Goal: Information Seeking & Learning: Learn about a topic

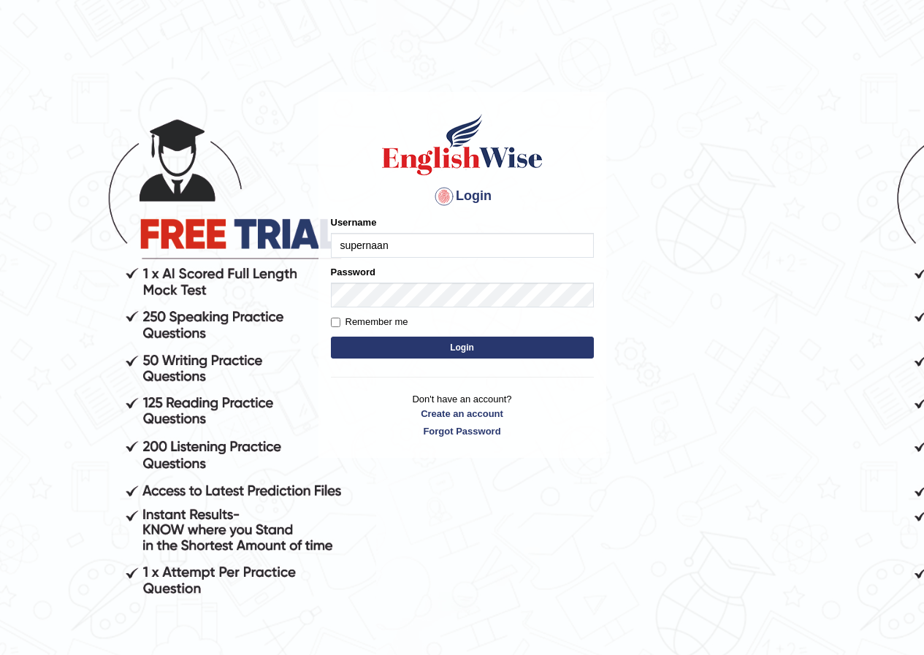
type input "supernaannn"
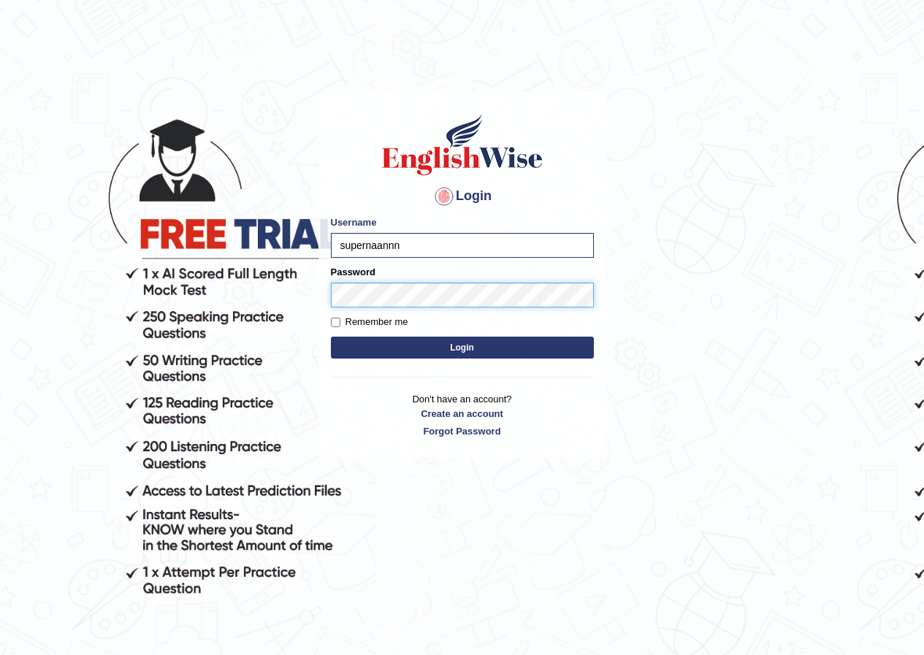
click at [488, 167] on img at bounding box center [462, 145] width 166 height 66
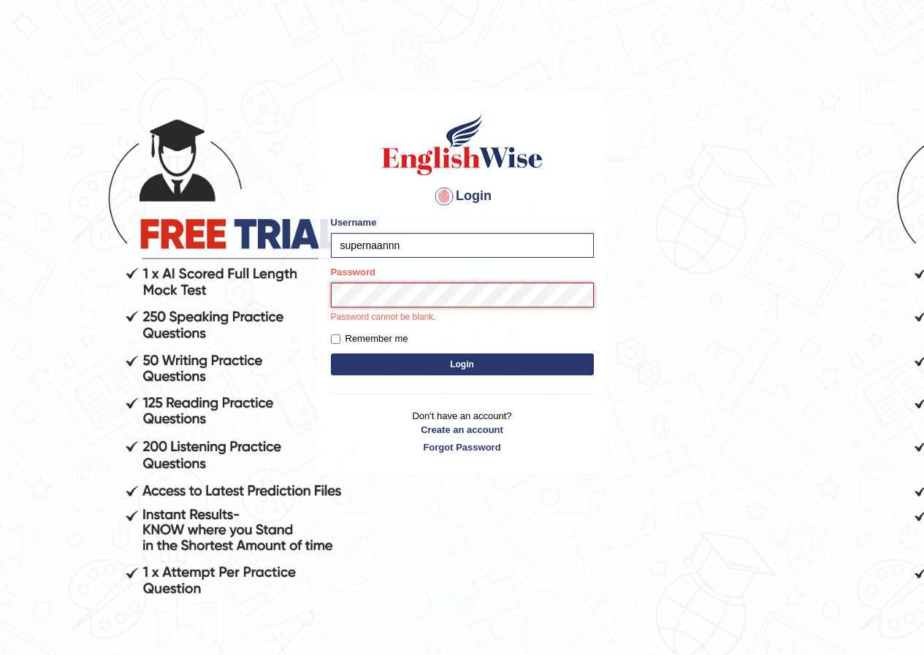
click at [331, 353] on button "Login" at bounding box center [462, 364] width 263 height 22
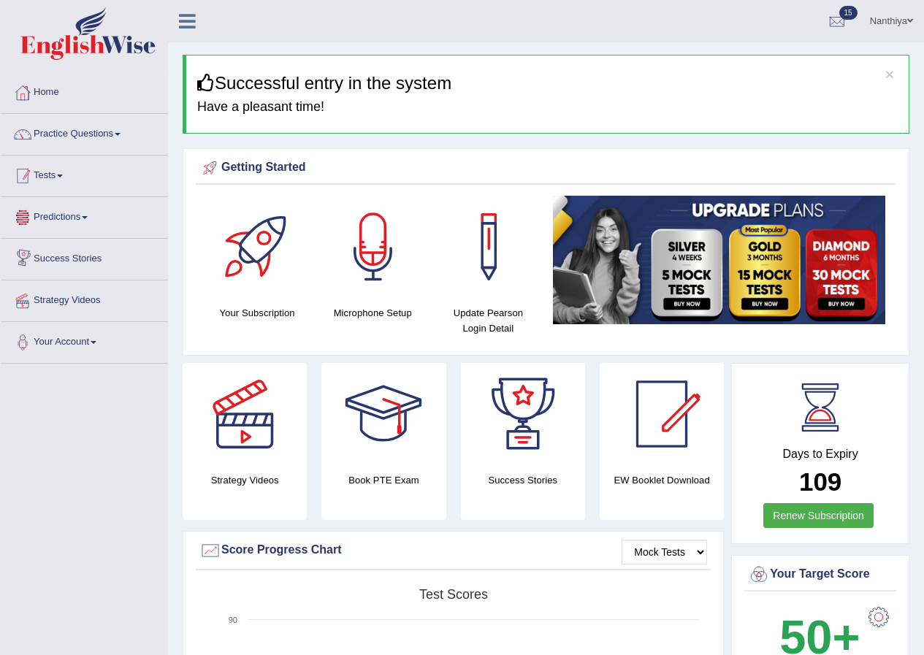
click at [58, 191] on link "Tests" at bounding box center [84, 174] width 166 height 37
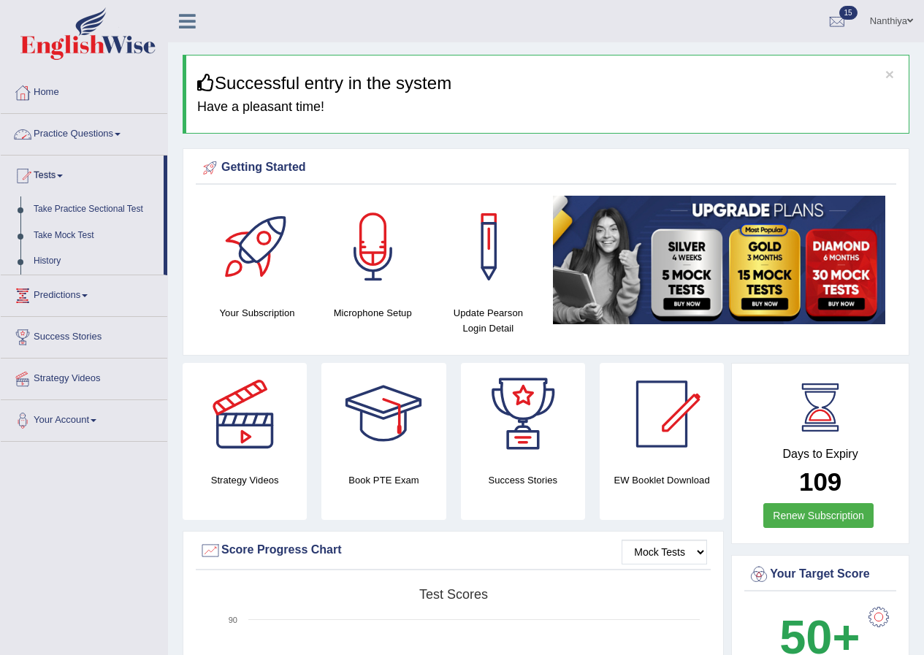
click at [81, 143] on link "Practice Questions" at bounding box center [84, 132] width 166 height 37
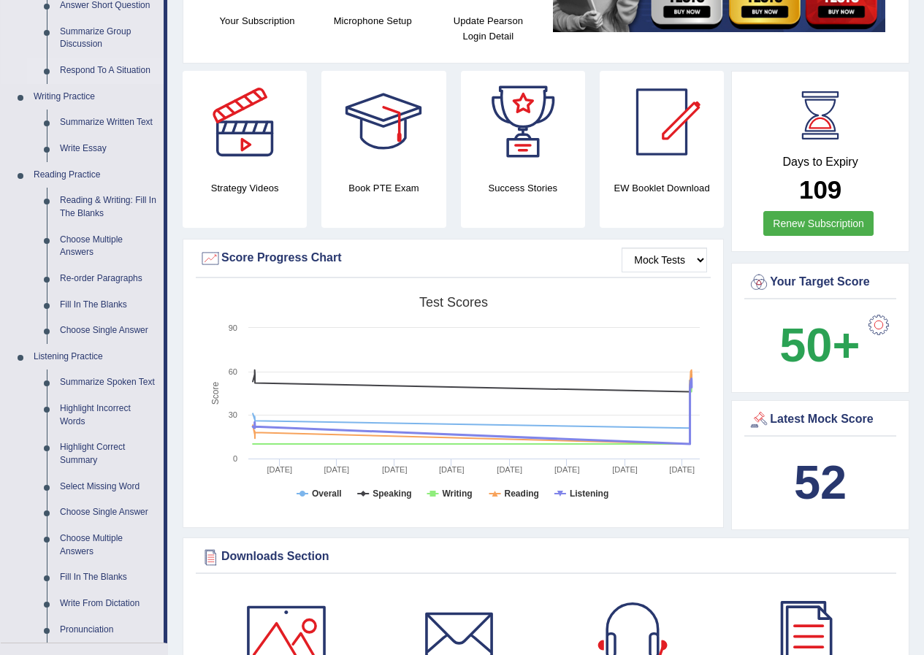
scroll to position [511, 0]
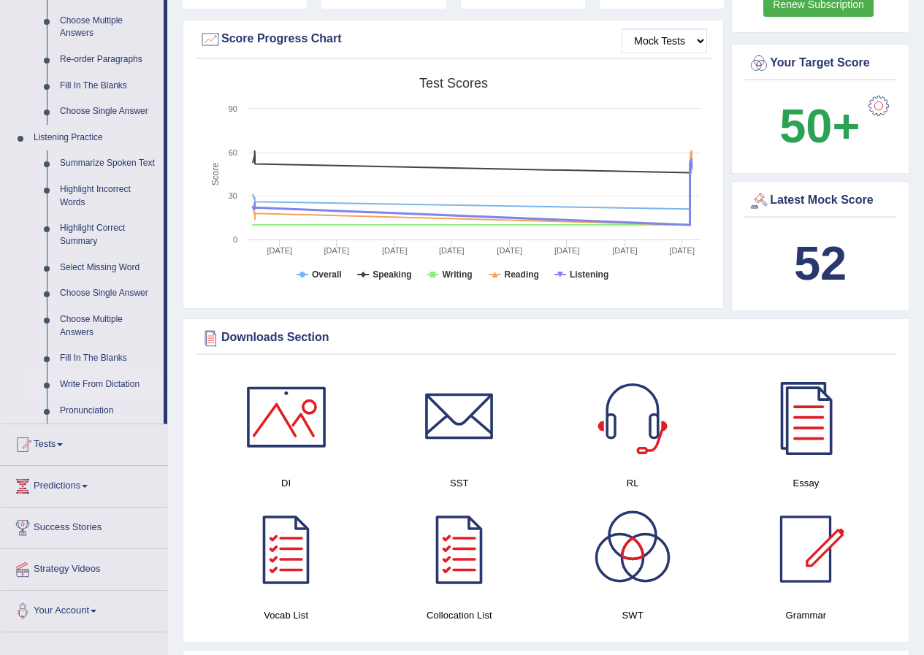
click at [107, 377] on link "Write From Dictation" at bounding box center [108, 385] width 110 height 26
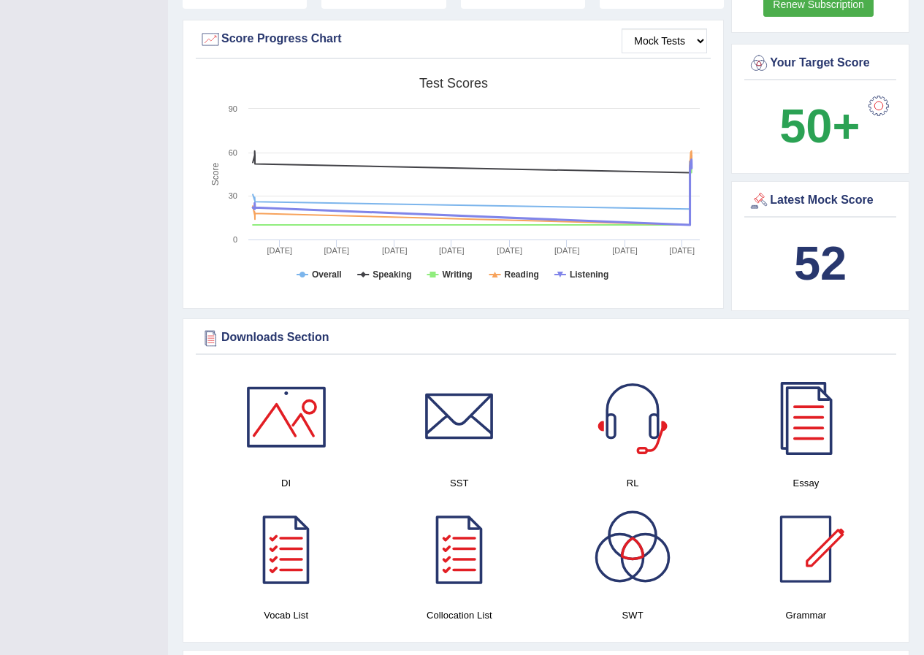
scroll to position [207, 0]
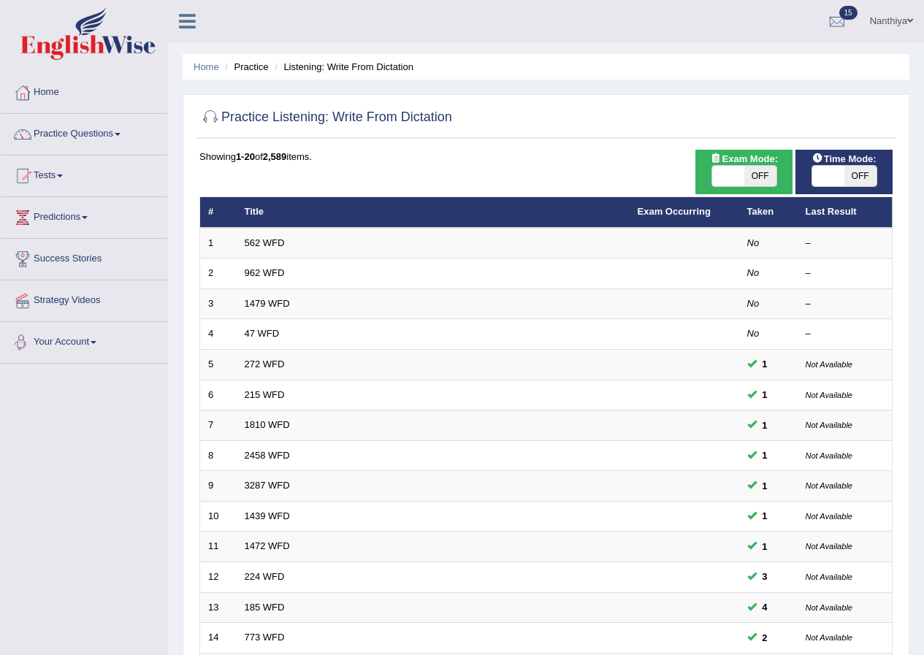
scroll to position [312, 0]
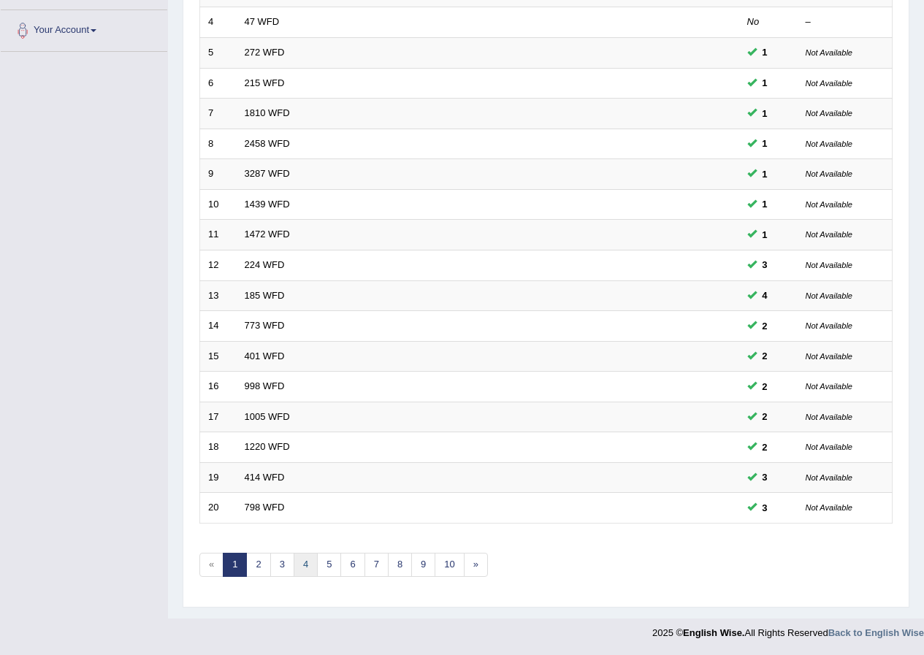
click at [310, 573] on link "4" at bounding box center [305, 565] width 24 height 24
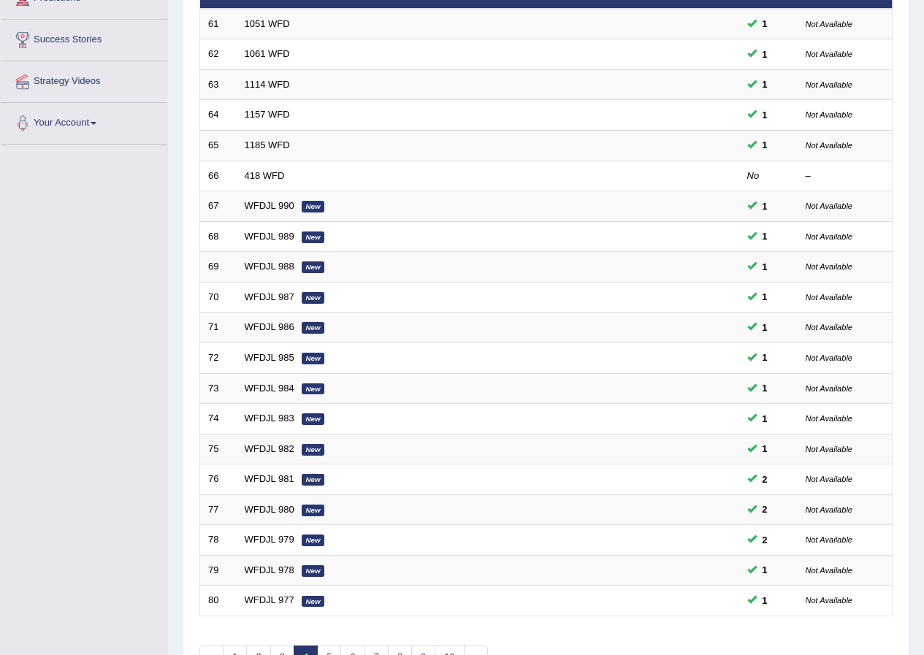
scroll to position [312, 0]
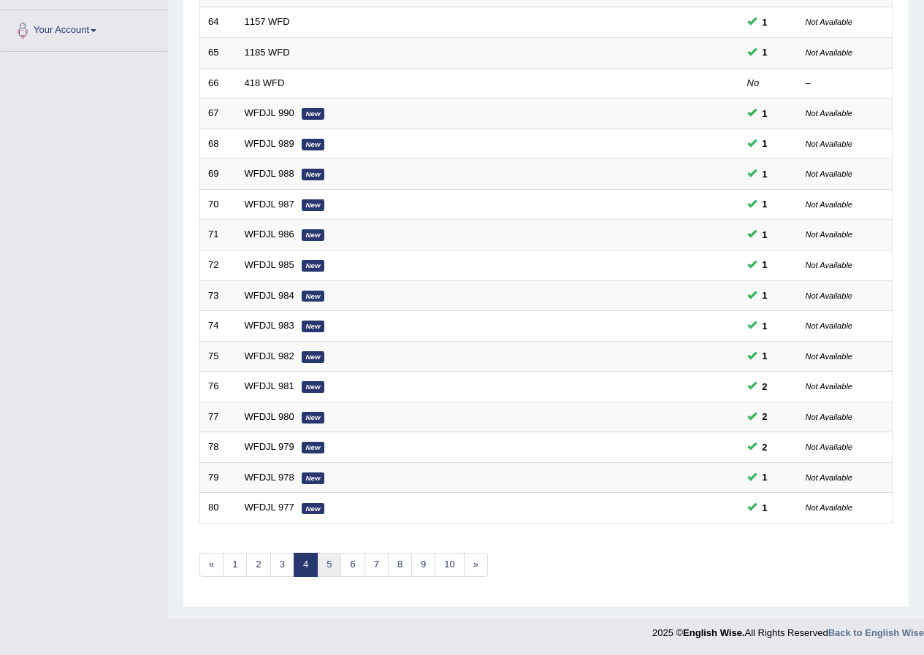
click at [329, 556] on link "5" at bounding box center [329, 565] width 24 height 24
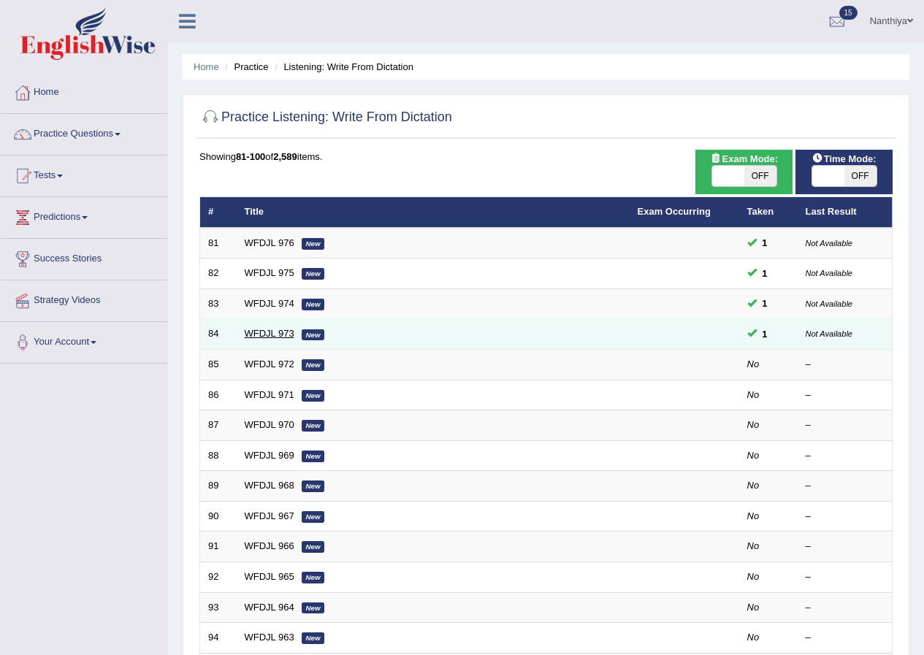
click at [285, 331] on link "WFDJL 973" at bounding box center [270, 333] width 50 height 11
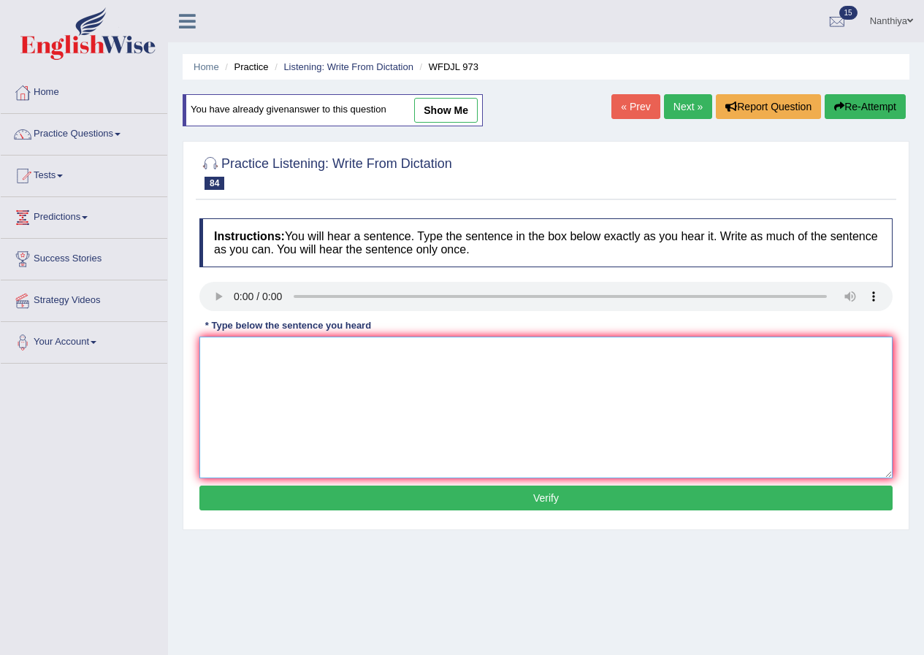
click at [284, 375] on textarea at bounding box center [545, 408] width 693 height 142
type textarea "You learn what you need to do in the class outline"
click at [344, 491] on button "Verify" at bounding box center [545, 498] width 693 height 25
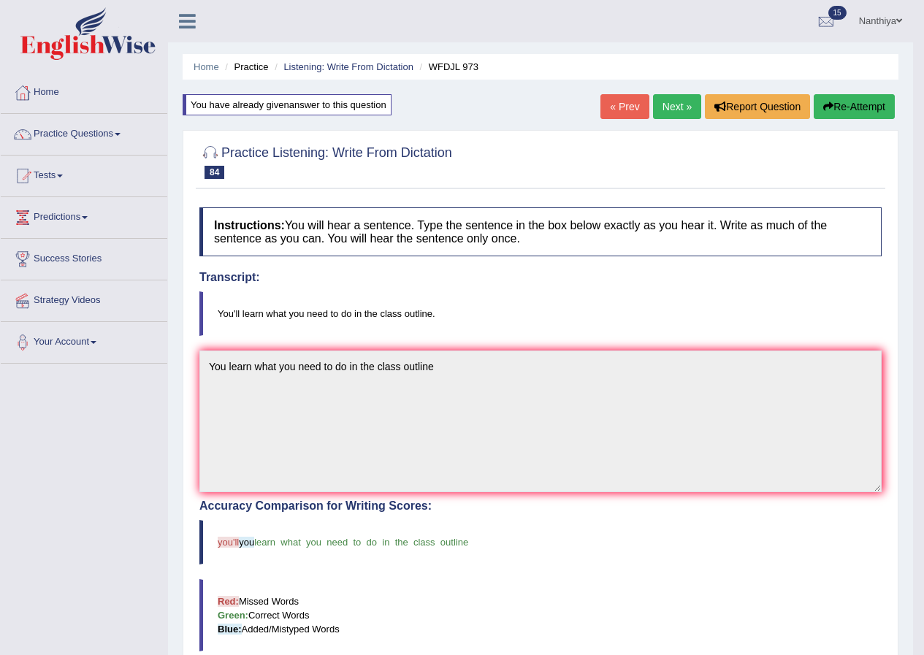
click at [661, 107] on link "Next »" at bounding box center [677, 106] width 48 height 25
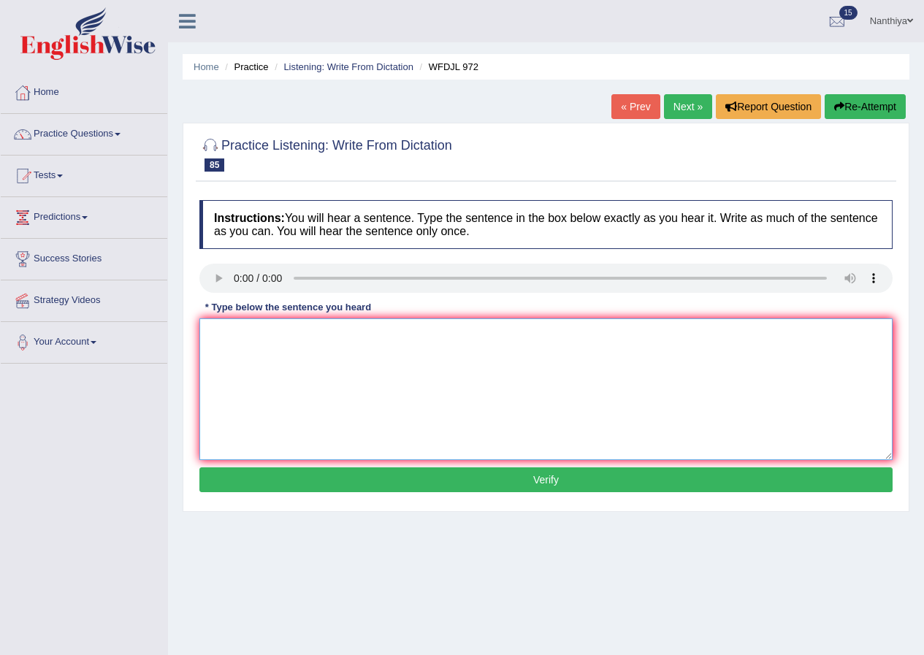
click at [445, 338] on textarea at bounding box center [545, 389] width 693 height 142
click at [528, 353] on textarea at bounding box center [545, 389] width 693 height 142
click at [275, 334] on textarea "helping people figure out why they do thing" at bounding box center [545, 389] width 693 height 142
click at [485, 337] on textarea "helping people try to figure out why they do thing" at bounding box center [545, 389] width 693 height 142
type textarea "helping people try to figure out why they do thing"
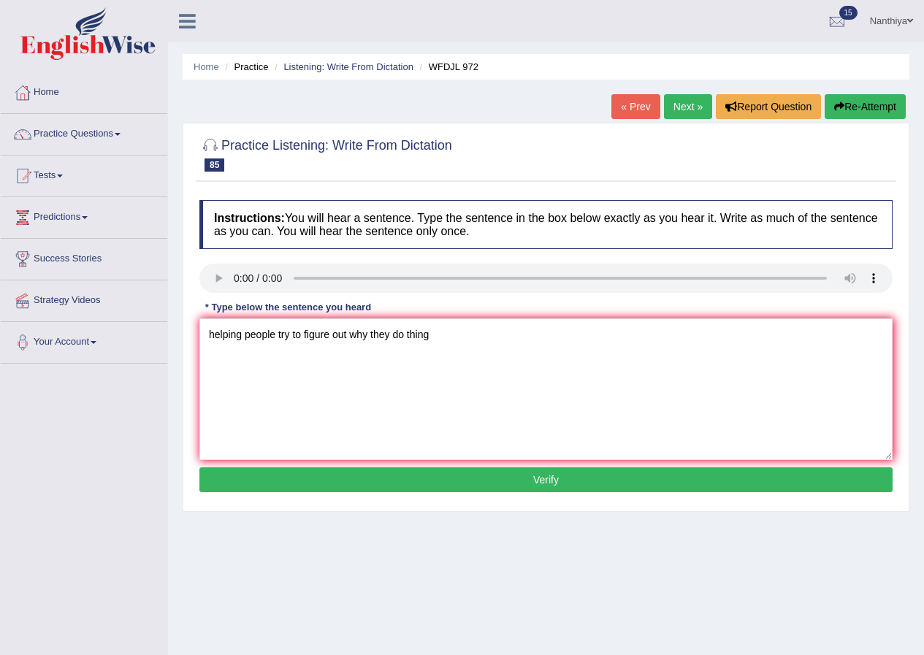
click at [491, 480] on button "Verify" at bounding box center [545, 479] width 693 height 25
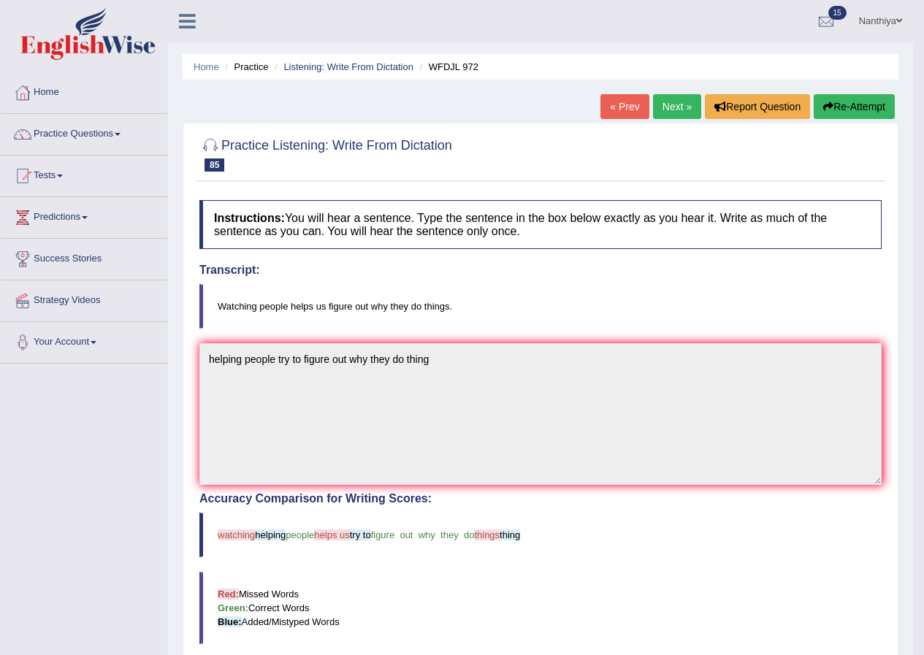
click at [683, 107] on link "Next »" at bounding box center [677, 106] width 48 height 25
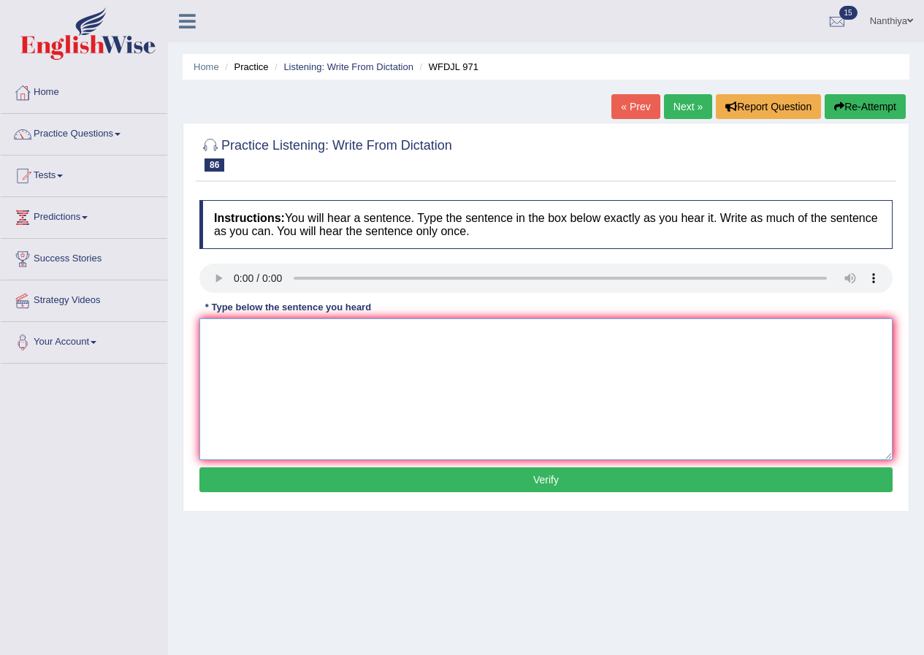
click at [278, 360] on textarea at bounding box center [545, 389] width 693 height 142
click at [401, 335] on textarea "Working out make you feel good and your body." at bounding box center [545, 389] width 693 height 142
type textarea "Working out make you feel good and your body."
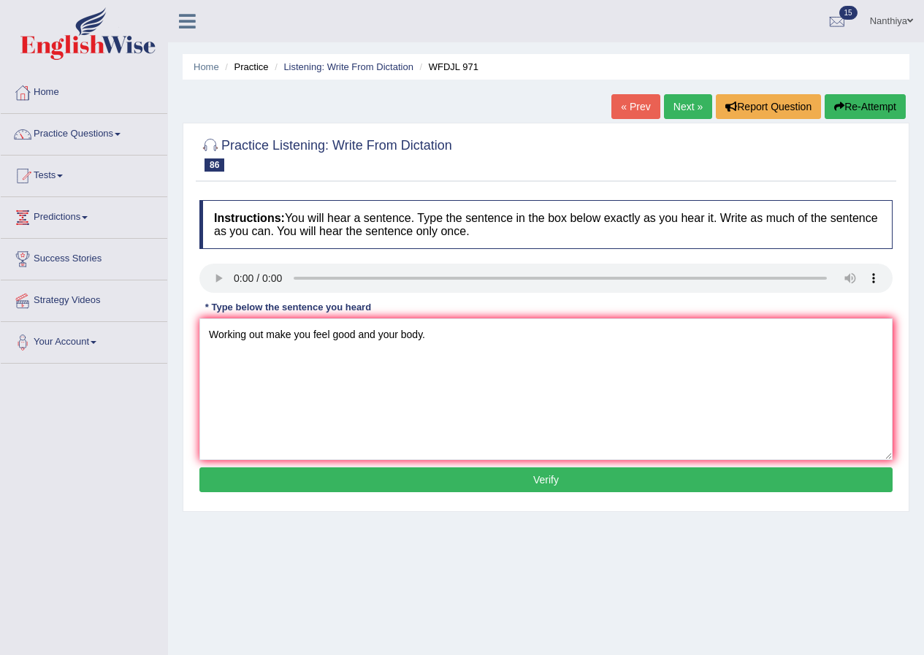
click at [423, 469] on button "Verify" at bounding box center [545, 479] width 693 height 25
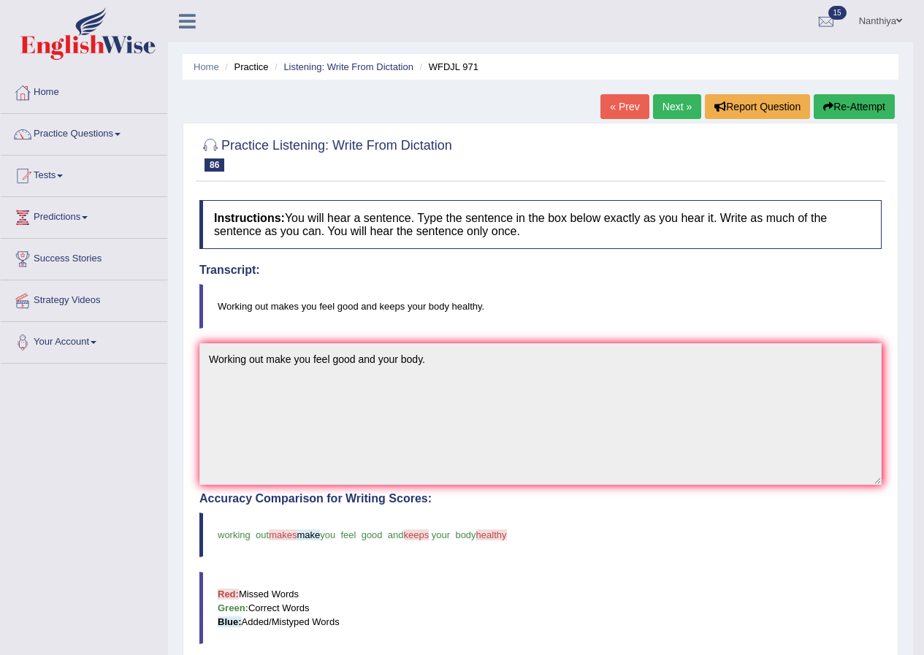
click at [662, 110] on link "Next »" at bounding box center [677, 106] width 48 height 25
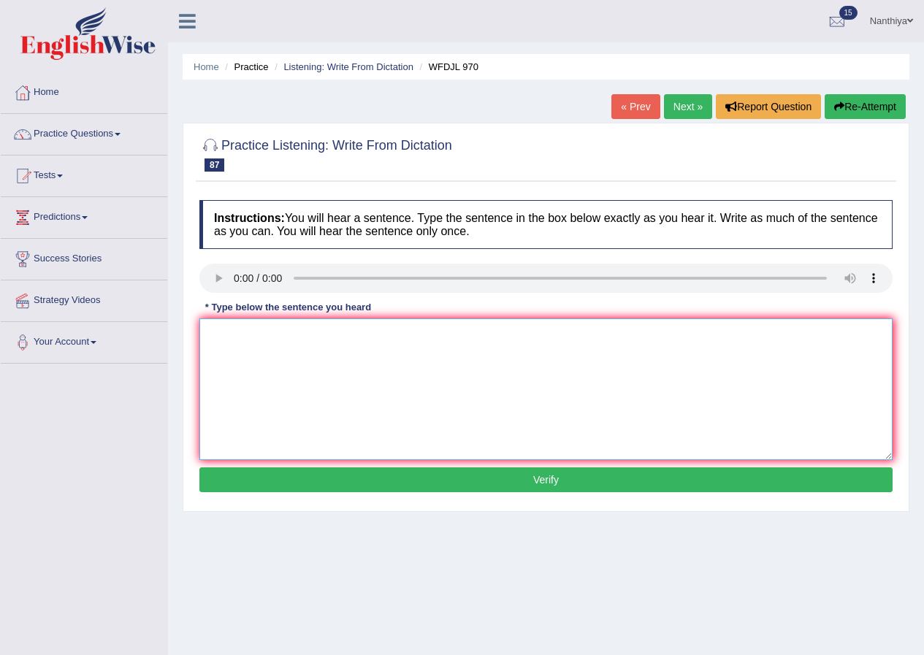
click at [267, 393] on textarea at bounding box center [545, 389] width 693 height 142
click at [226, 335] on textarea "spec pro let you introduce you in" at bounding box center [545, 389] width 693 height 142
click at [377, 331] on textarea "special program let you introduce you in" at bounding box center [545, 389] width 693 height 142
click at [215, 337] on textarea "special program let you introduce you yourself in." at bounding box center [545, 389] width 693 height 142
type textarea "Special program let you introduce you yourself in."
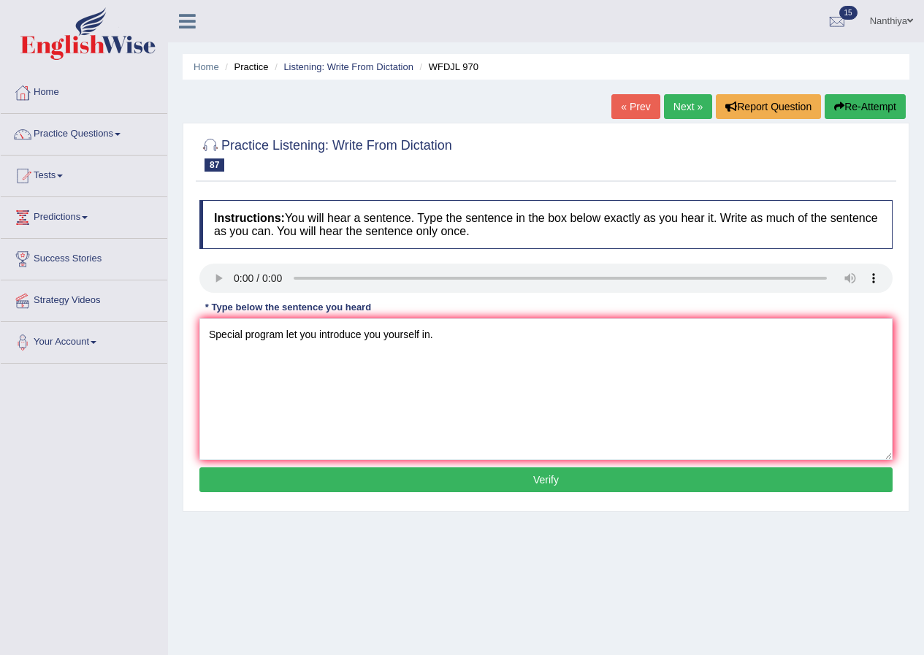
click at [321, 474] on button "Verify" at bounding box center [545, 479] width 693 height 25
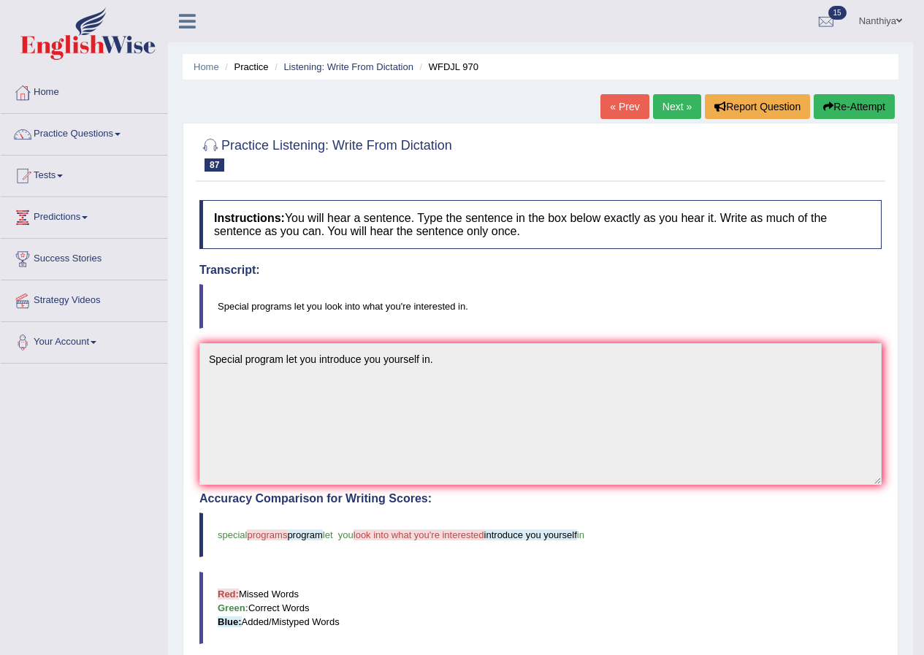
click at [655, 110] on link "Next »" at bounding box center [677, 106] width 48 height 25
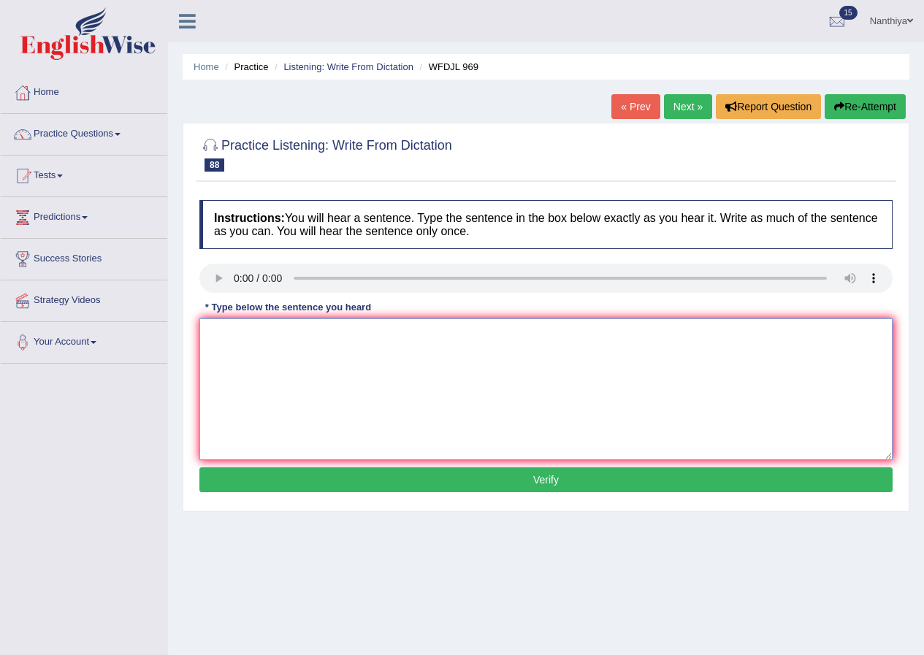
click at [228, 350] on textarea at bounding box center [545, 389] width 693 height 142
click at [357, 339] on textarea "Going to the museum is a exs" at bounding box center [545, 389] width 693 height 142
click at [331, 335] on textarea "Going to the museum is a expereinces" at bounding box center [545, 389] width 693 height 142
click at [329, 331] on textarea "Going to the museum is a expereinces" at bounding box center [545, 389] width 693 height 142
type textarea "Going to the museum is a good expereinces"
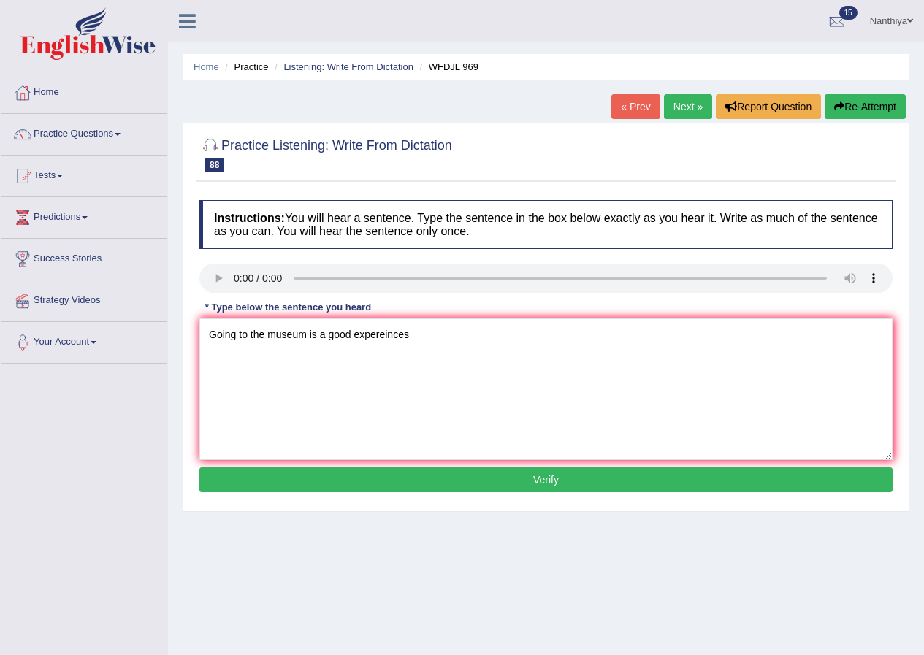
click at [459, 479] on button "Verify" at bounding box center [545, 479] width 693 height 25
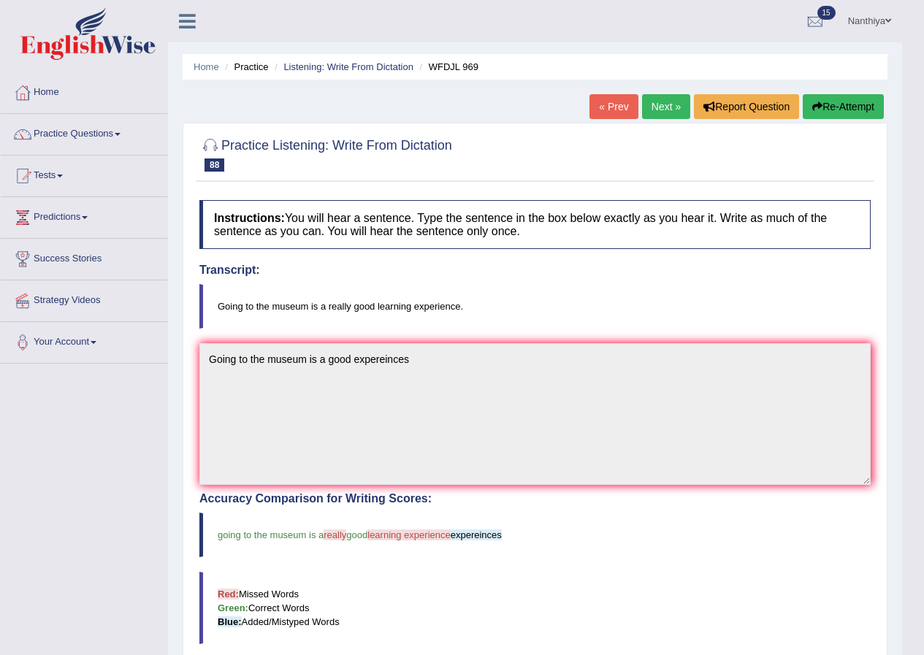
click at [646, 101] on link "Next »" at bounding box center [666, 106] width 48 height 25
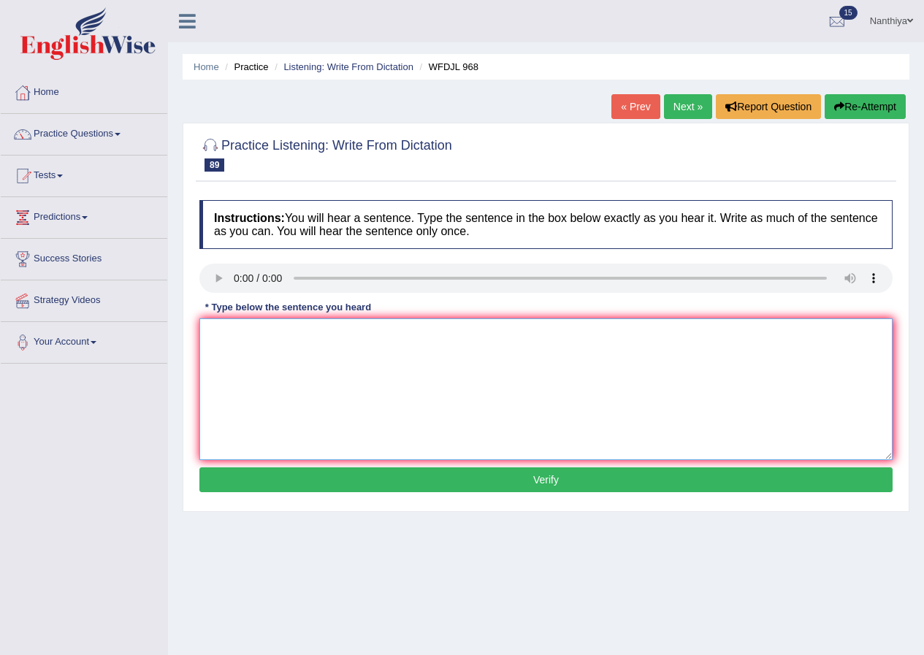
click at [267, 345] on textarea at bounding box center [545, 389] width 693 height 142
click at [223, 334] on textarea "the are 4 m p i the proj to doing" at bounding box center [545, 389] width 693 height 142
click at [307, 335] on textarea "There are four main p i the proj to doing" at bounding box center [545, 389] width 693 height 142
click at [477, 329] on textarea "There are four main parts in the project to doing" at bounding box center [545, 389] width 693 height 142
type textarea "There are four main parts in the project to doing"
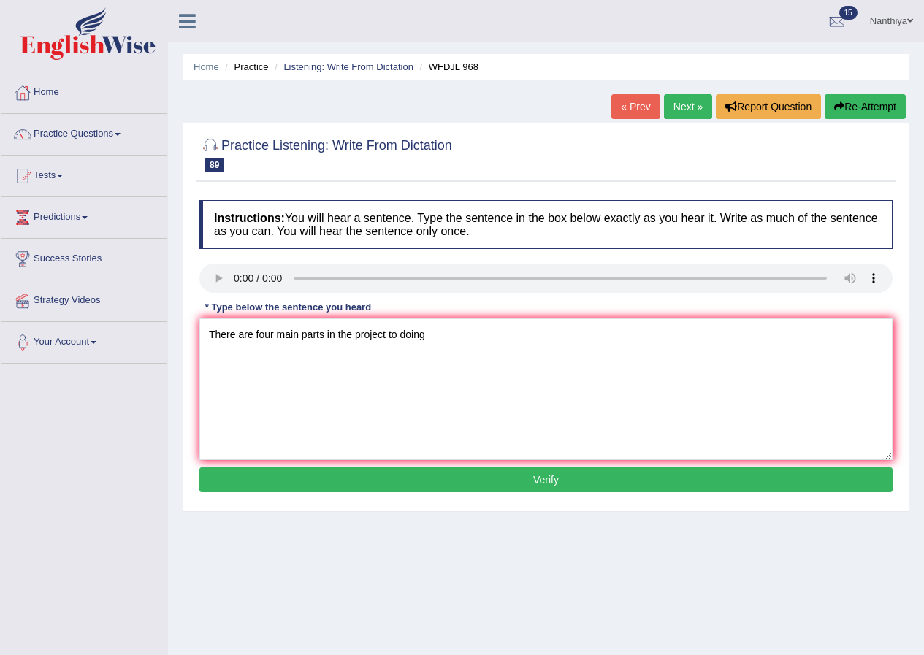
click at [499, 483] on button "Verify" at bounding box center [545, 479] width 693 height 25
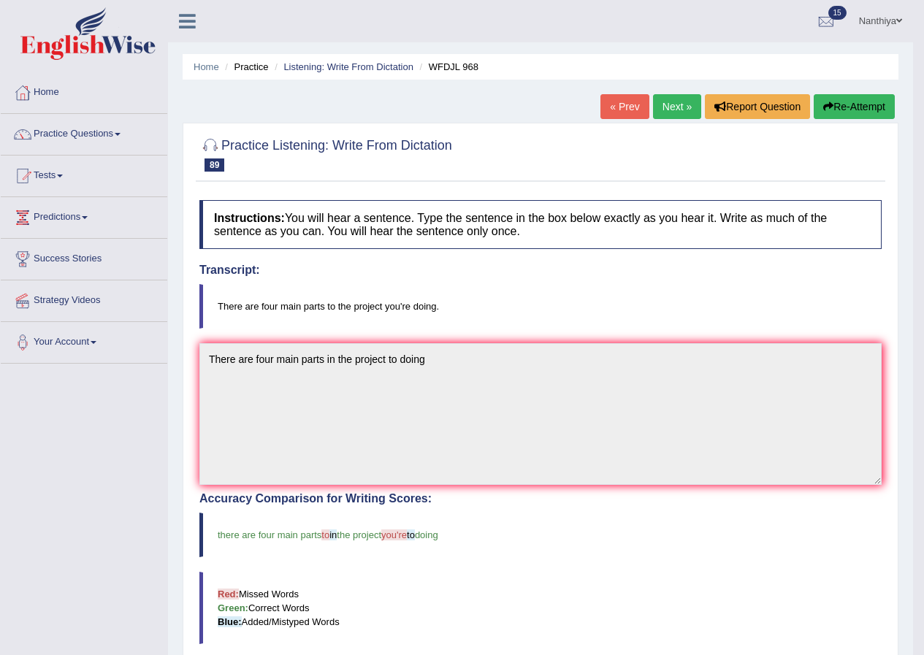
click at [674, 107] on link "Next »" at bounding box center [677, 106] width 48 height 25
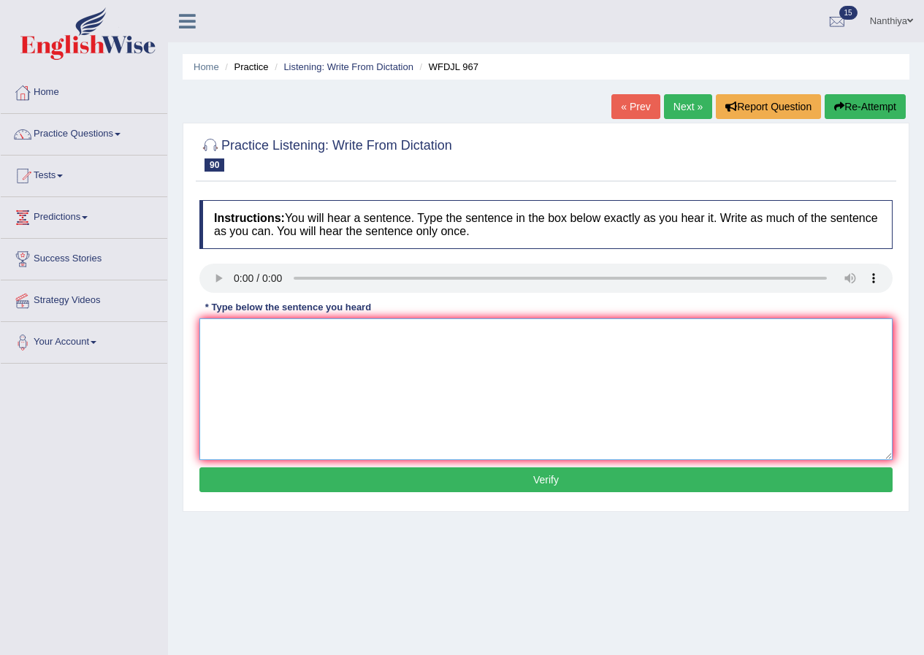
click at [278, 382] on textarea at bounding box center [545, 389] width 693 height 142
click at [209, 330] on textarea "ddply und why pp do ing" at bounding box center [545, 389] width 693 height 142
click at [249, 337] on textarea "The last project ddply und why pp do ing" at bounding box center [545, 389] width 693 height 142
click at [331, 335] on textarea "The last write project ddply und why pp do ing" at bounding box center [545, 389] width 693 height 142
click at [356, 336] on textarea "The last write project deeply und why pp do ing" at bounding box center [545, 389] width 693 height 142
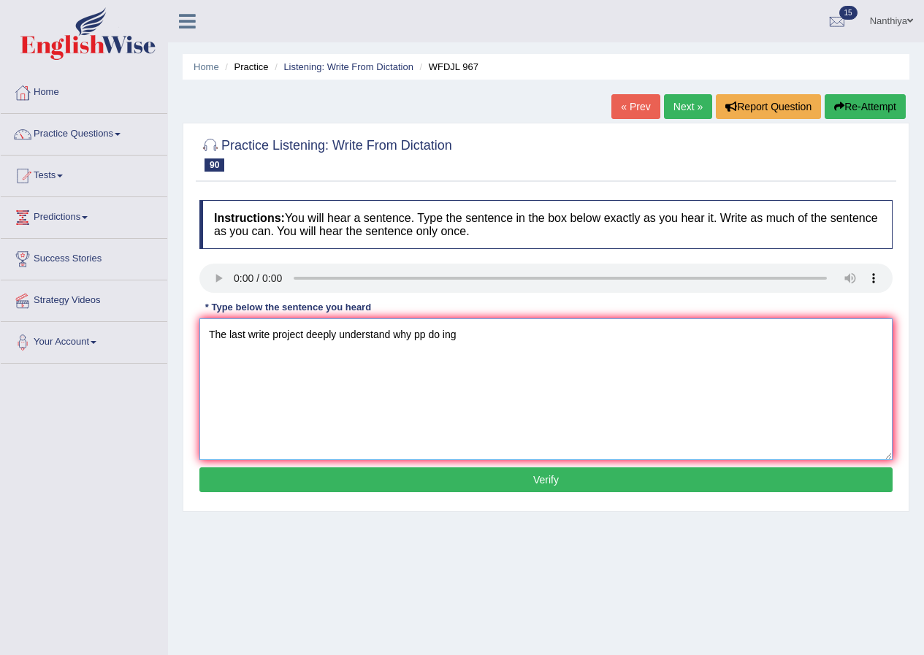
click at [429, 337] on textarea "The last write project deeply understand why pp do ing" at bounding box center [545, 389] width 693 height 142
click at [464, 335] on textarea "The last write project deeply understand why people do ing" at bounding box center [545, 389] width 693 height 142
type textarea "The last write project deeply understand why people do thing"
click at [609, 482] on button "Verify" at bounding box center [545, 479] width 693 height 25
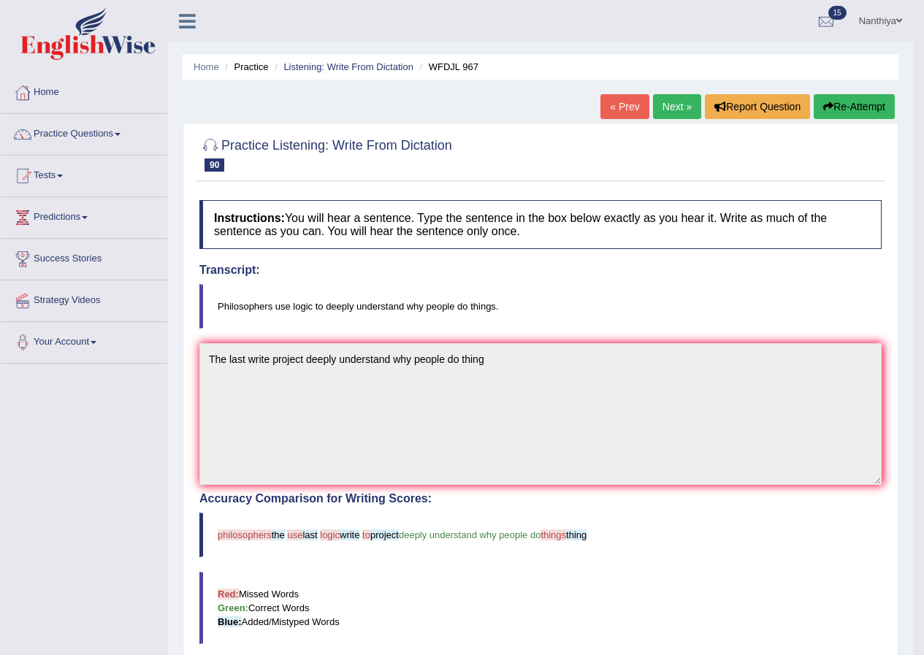
click at [669, 104] on link "Next »" at bounding box center [677, 106] width 48 height 25
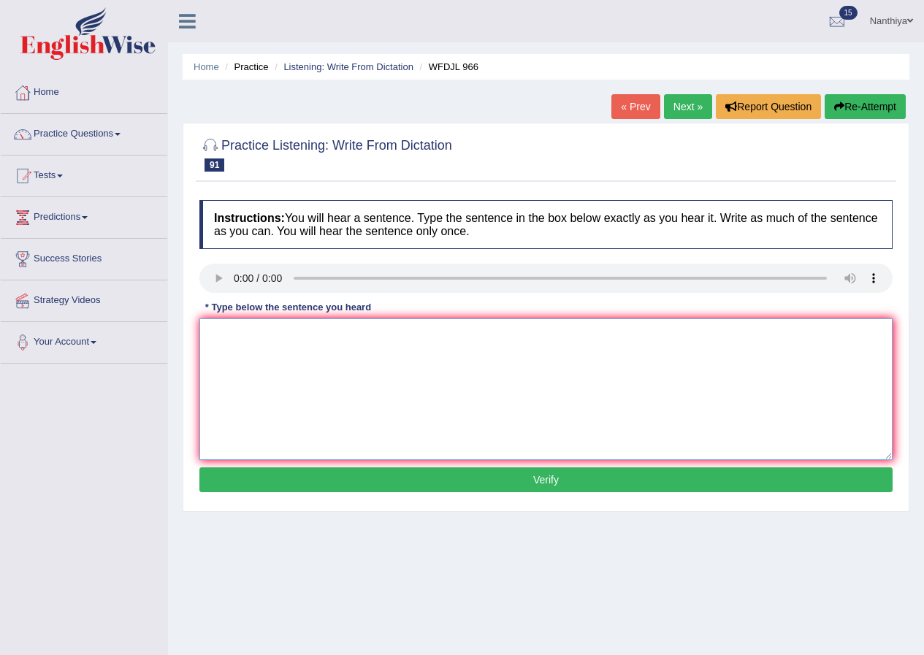
click at [252, 327] on textarea at bounding box center [545, 389] width 693 height 142
click at [212, 336] on textarea "t h c i ass" at bounding box center [545, 389] width 693 height 142
click at [313, 334] on textarea "The history class i ass" at bounding box center [545, 389] width 693 height 142
type textarea "The history class i asessment."
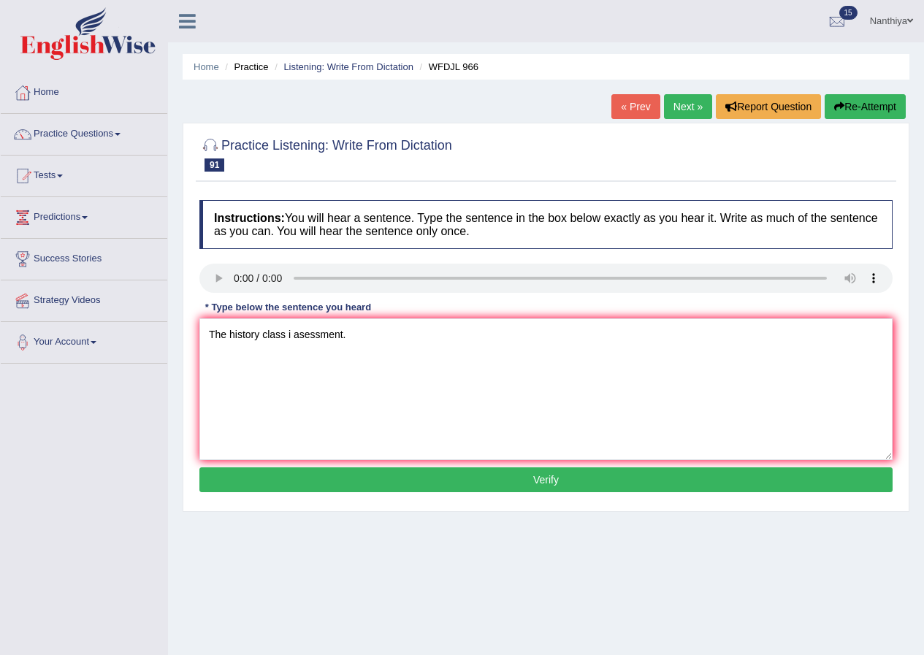
click at [449, 470] on button "Verify" at bounding box center [545, 479] width 693 height 25
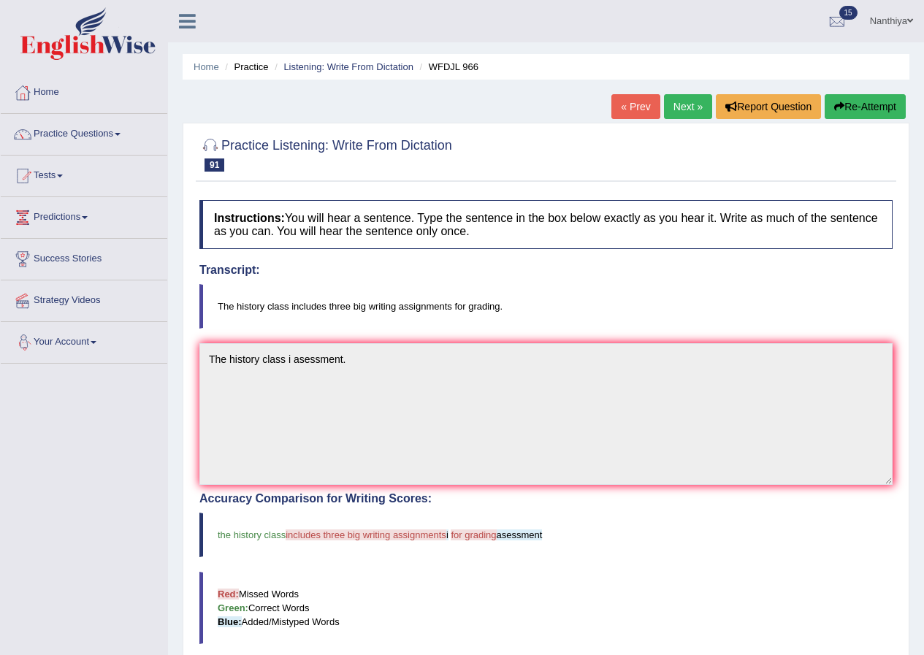
click at [688, 107] on link "Next »" at bounding box center [688, 106] width 48 height 25
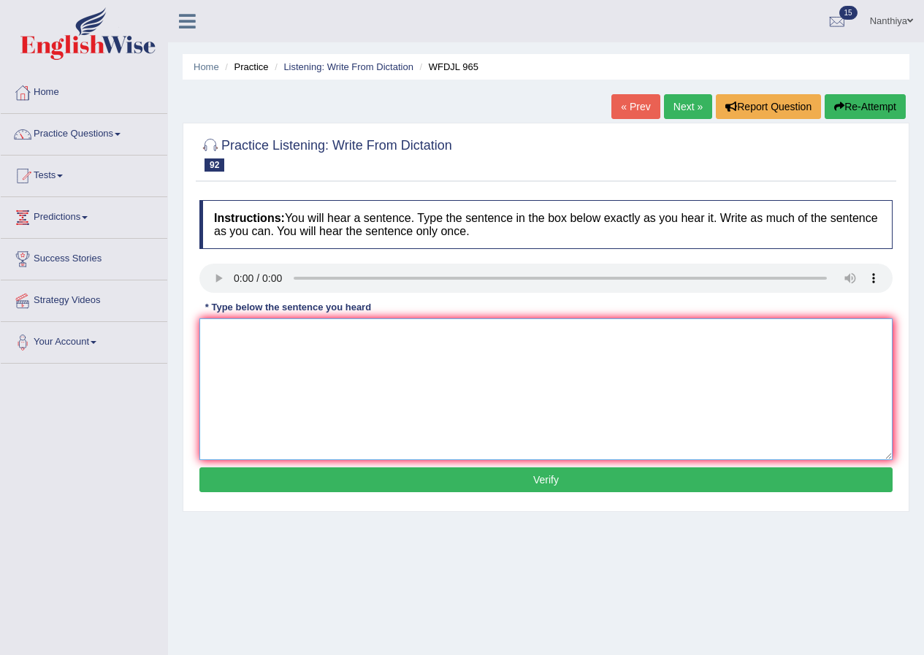
click at [448, 378] on textarea at bounding box center [545, 389] width 693 height 142
click at [367, 335] on textarea "Soon are well known for concert" at bounding box center [545, 389] width 693 height 142
type textarea "Soon are well known for concern"
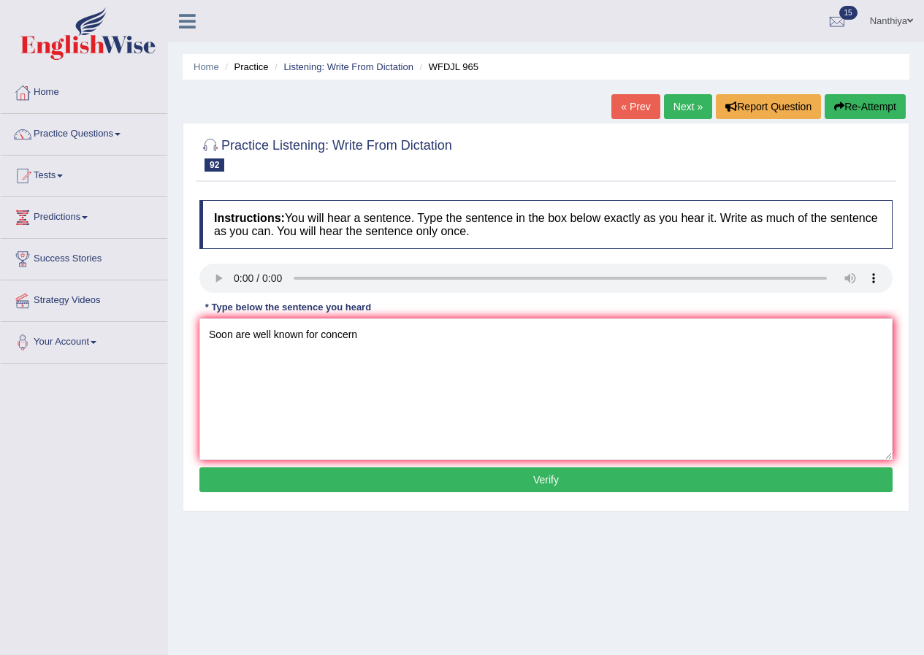
click at [429, 484] on button "Verify" at bounding box center [545, 479] width 693 height 25
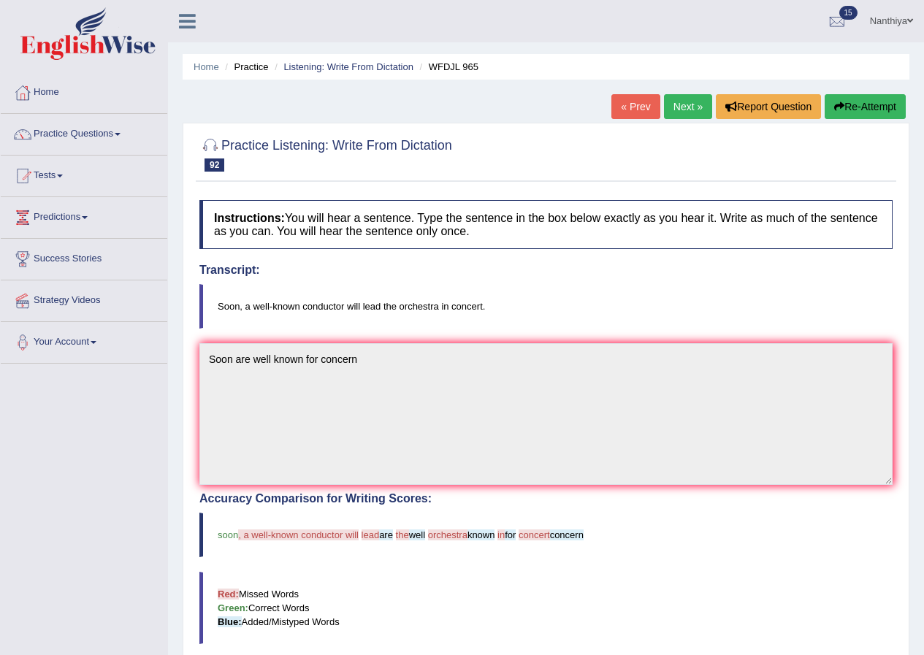
click at [669, 106] on link "Next »" at bounding box center [688, 106] width 48 height 25
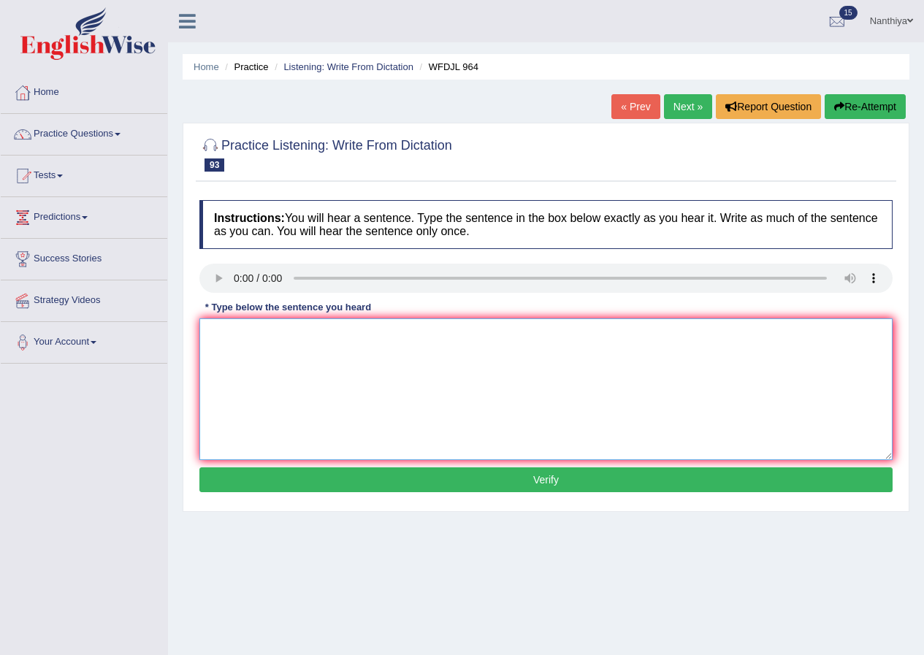
click at [272, 366] on textarea at bounding box center [545, 389] width 693 height 142
type textarea "Learning is A BIG PART OF"
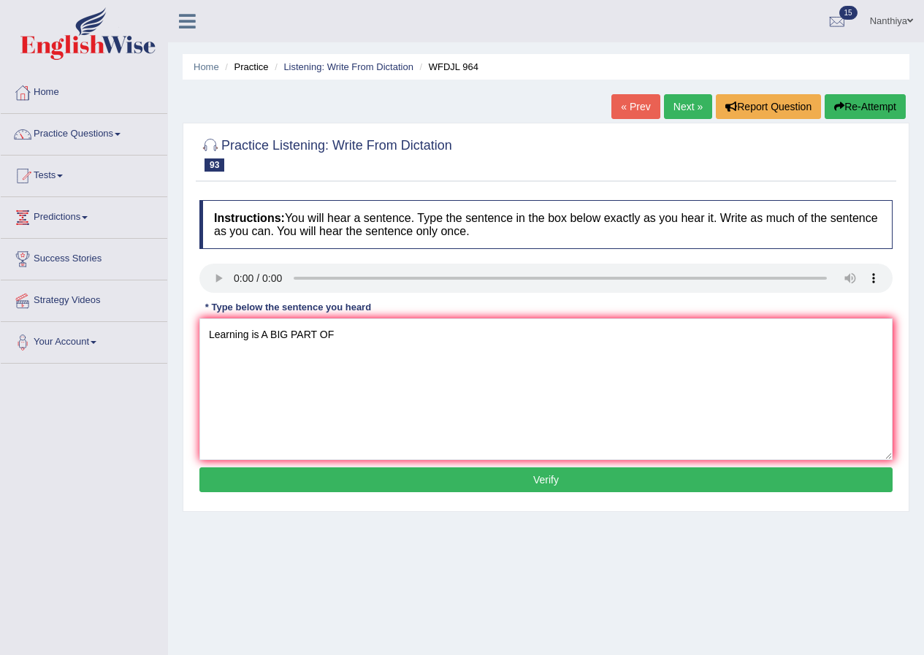
click at [401, 485] on button "Verify" at bounding box center [545, 479] width 693 height 25
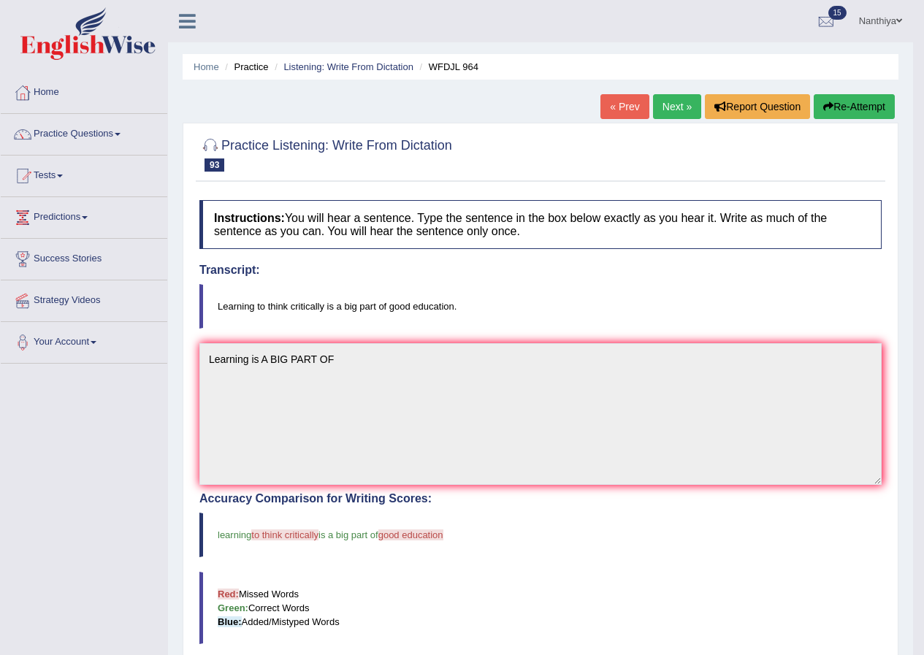
click at [680, 96] on link "Next »" at bounding box center [677, 106] width 48 height 25
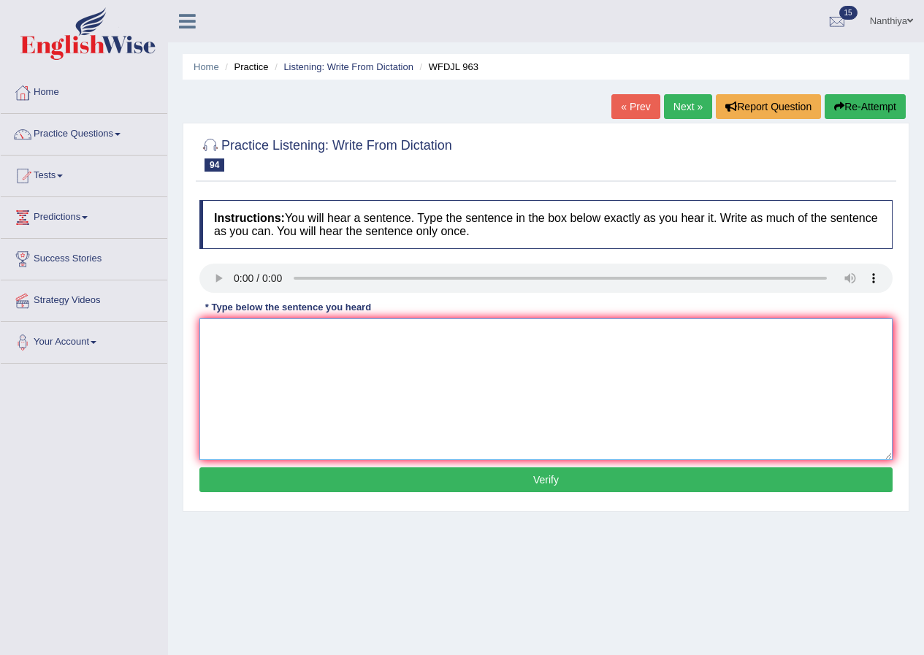
click at [285, 353] on textarea at bounding box center [545, 389] width 693 height 142
click at [232, 337] on textarea "wITH T WETHER CHANGING FARMER WILL CHAGE OTHER FARM" at bounding box center [545, 389] width 693 height 142
click at [351, 334] on textarea "With the weather is CHANGING FARMER WILL CHAGE OTHER FARM" at bounding box center [545, 389] width 693 height 142
click at [385, 339] on textarea "With the weather is changing FARMER WILL CHAGE OTHER FARM" at bounding box center [545, 389] width 693 height 142
click at [541, 334] on textarea "With the weather is changing farmer will change to work in OTHER FARM" at bounding box center [545, 389] width 693 height 142
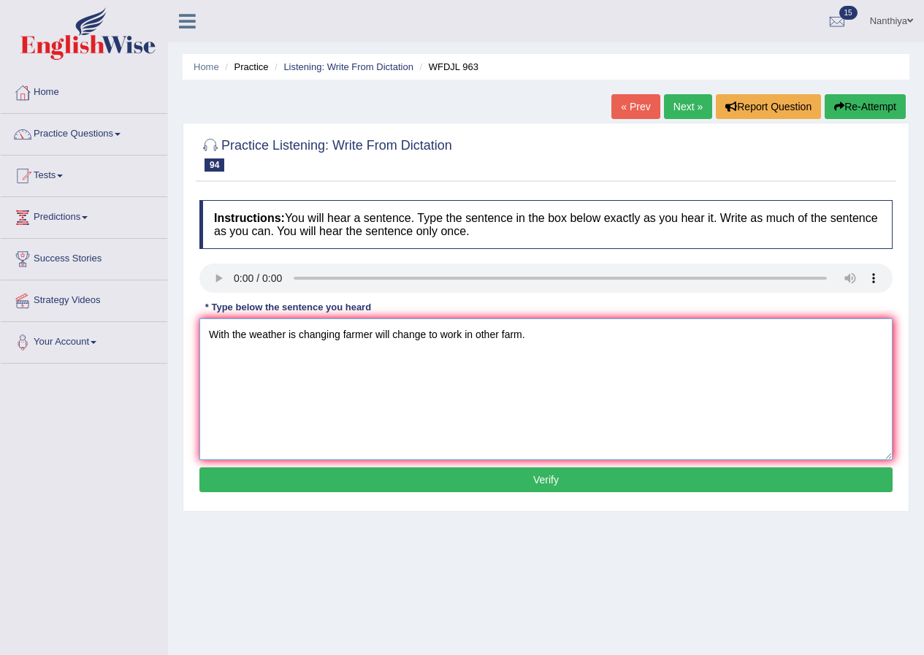
type textarea "With the weather is changing farmer will change to work in other farm."
click at [610, 472] on button "Verify" at bounding box center [545, 479] width 693 height 25
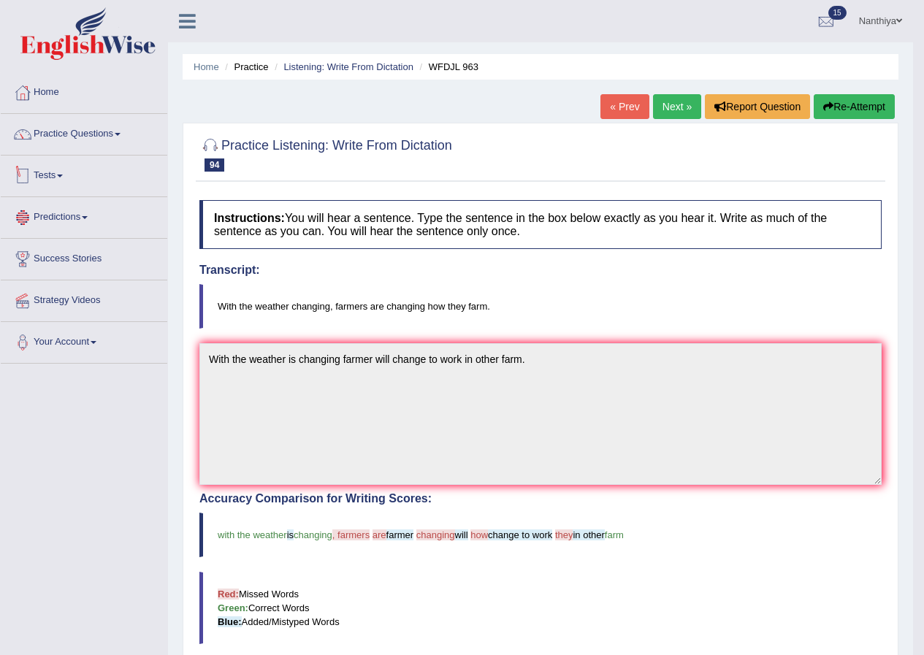
click at [109, 150] on li "Practice Questions Speaking Practice Read Aloud Repeat Sentence Describe Image …" at bounding box center [84, 135] width 166 height 42
